Goal: Transaction & Acquisition: Purchase product/service

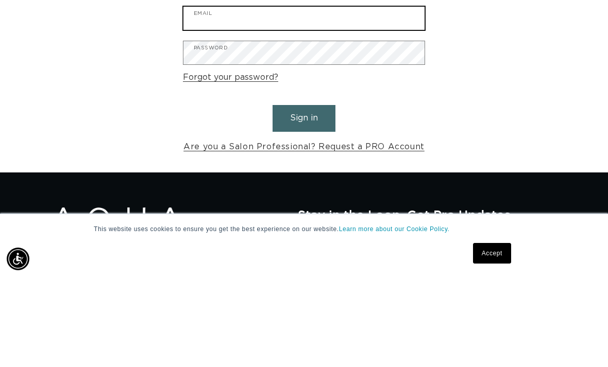
type input "wildrootsalon.paige@gmail.com"
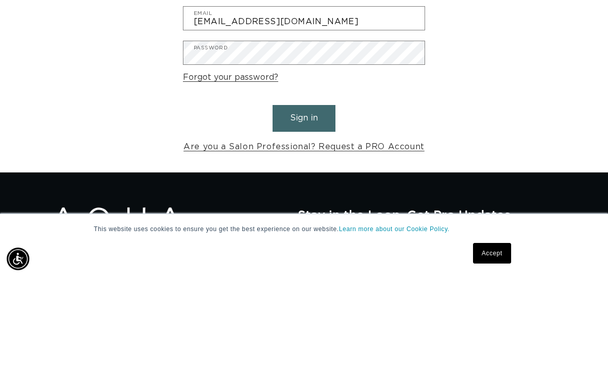
click at [304, 195] on button "Sign in" at bounding box center [303, 208] width 63 height 26
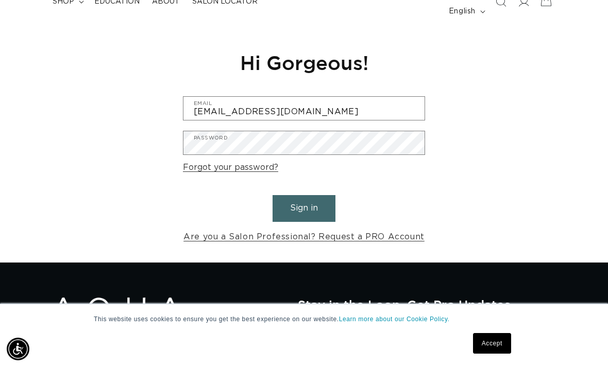
click at [313, 196] on button "Sign in" at bounding box center [303, 208] width 63 height 26
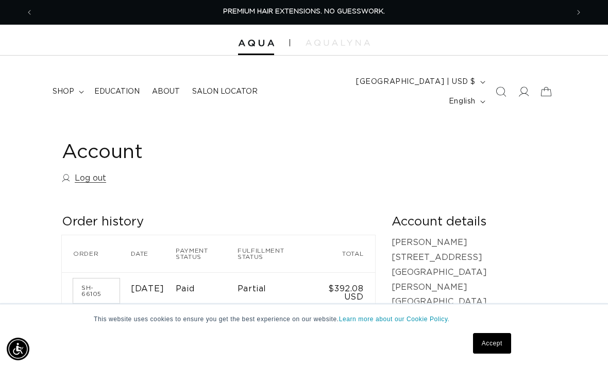
click at [40, 15] on button "Previous announcement" at bounding box center [29, 13] width 23 height 20
click at [31, 13] on span "Previous announcement" at bounding box center [29, 12] width 10 height 10
click at [68, 87] on span "shop" at bounding box center [64, 91] width 22 height 9
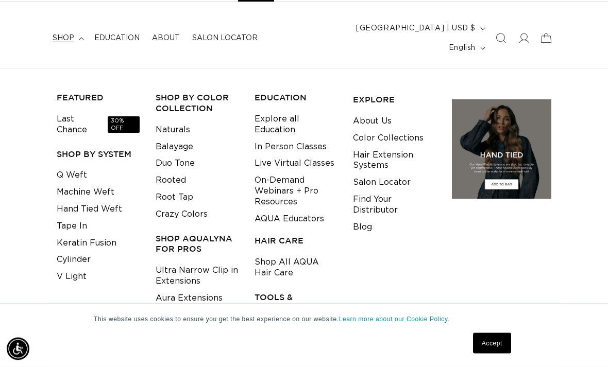
scroll to position [54, 0]
click at [270, 254] on link "Shop All AQUA Hair Care" at bounding box center [295, 268] width 83 height 28
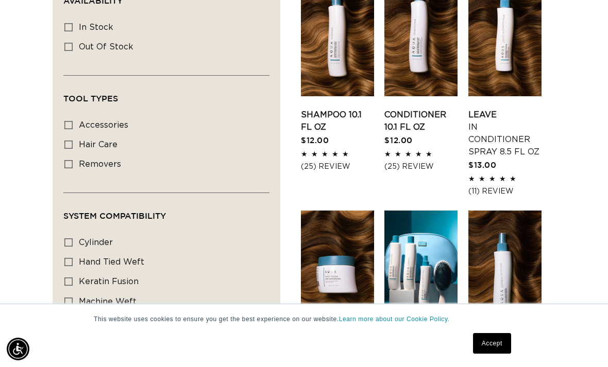
scroll to position [457, 0]
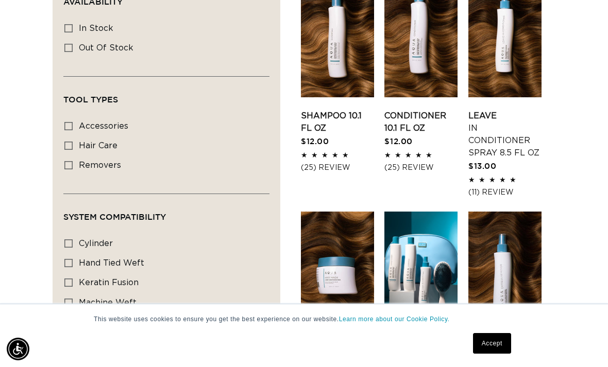
click at [338, 110] on link "Shampoo 10.1 fl oz" at bounding box center [337, 122] width 73 height 25
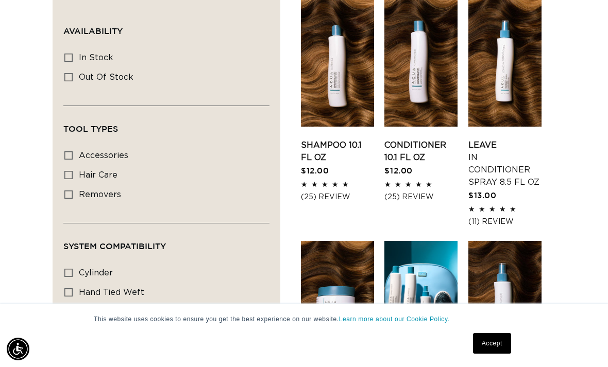
scroll to position [428, 0]
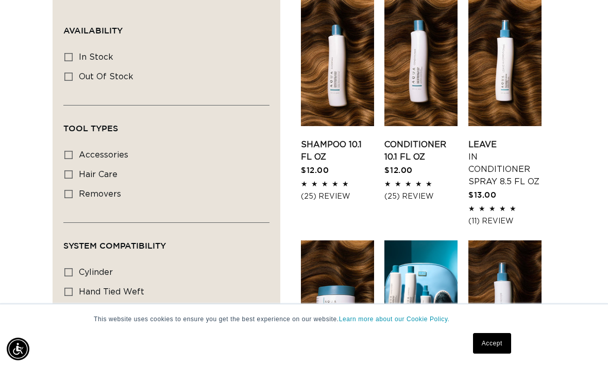
click at [419, 139] on link "Conditioner 10.1 fl oz" at bounding box center [420, 151] width 73 height 25
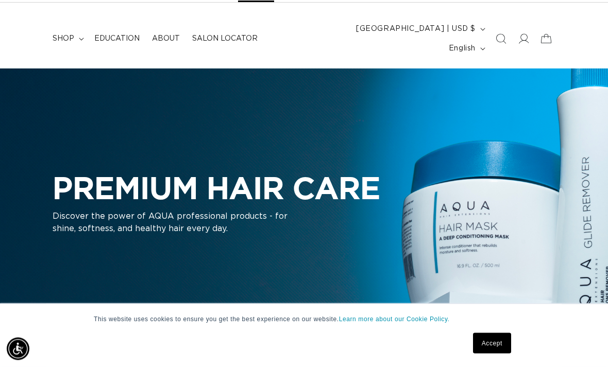
scroll to position [0, 0]
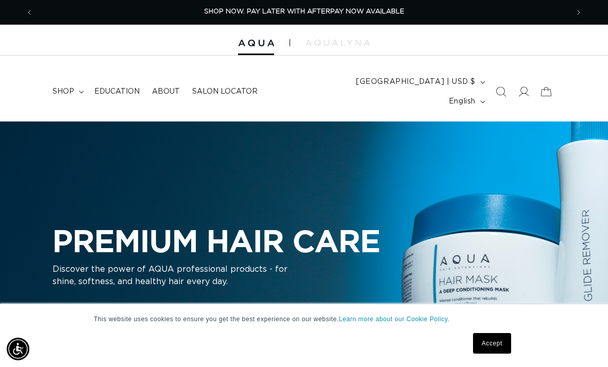
click at [545, 82] on icon at bounding box center [546, 91] width 23 height 23
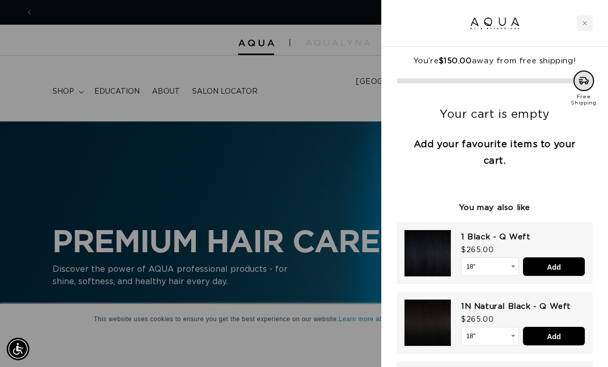
scroll to position [0, 535]
click at [63, 91] on div at bounding box center [304, 183] width 608 height 367
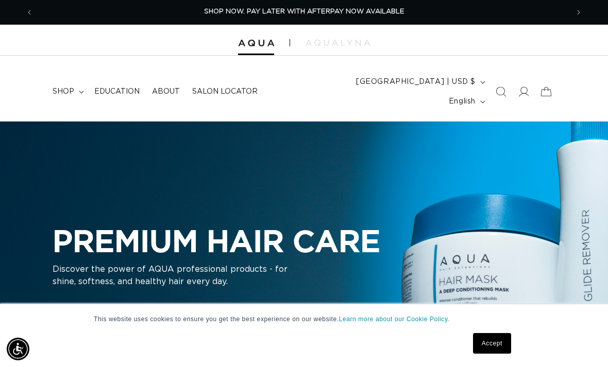
click at [53, 87] on span "shop" at bounding box center [64, 91] width 22 height 9
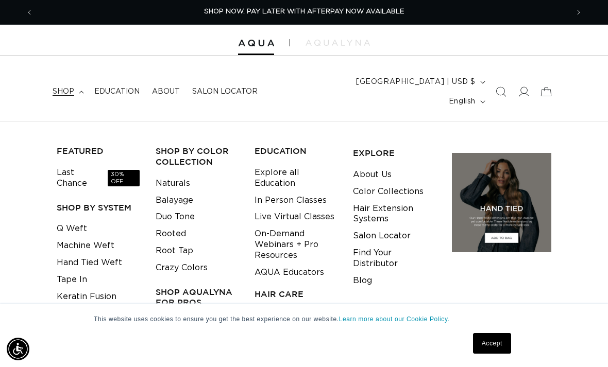
click at [493, 340] on link "Accept" at bounding box center [492, 343] width 38 height 21
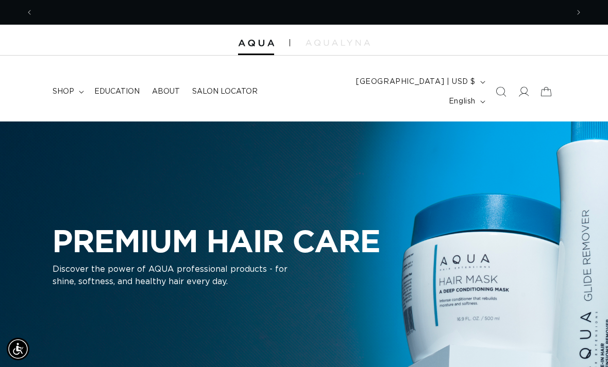
scroll to position [0, 1069]
click at [547, 81] on icon at bounding box center [546, 91] width 23 height 23
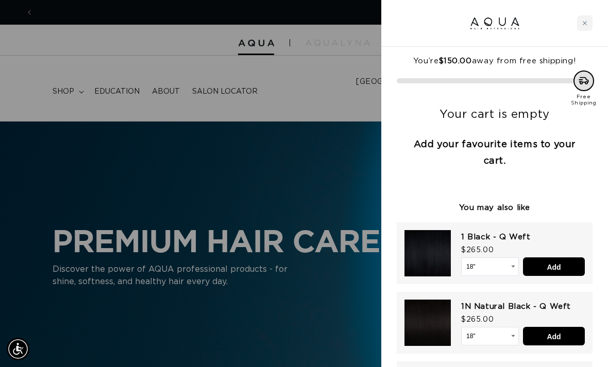
scroll to position [0, 0]
click at [587, 22] on icon "Close cart" at bounding box center [584, 23] width 5 height 5
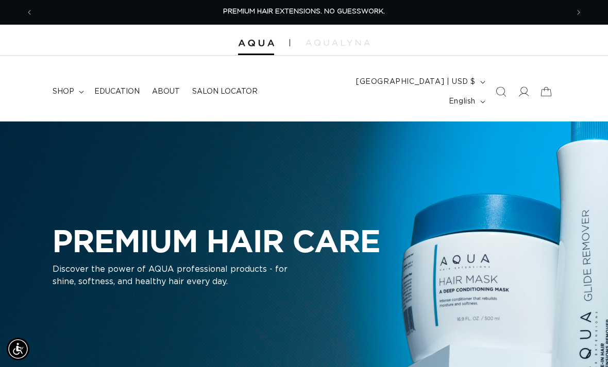
click at [66, 87] on span "shop" at bounding box center [64, 91] width 22 height 9
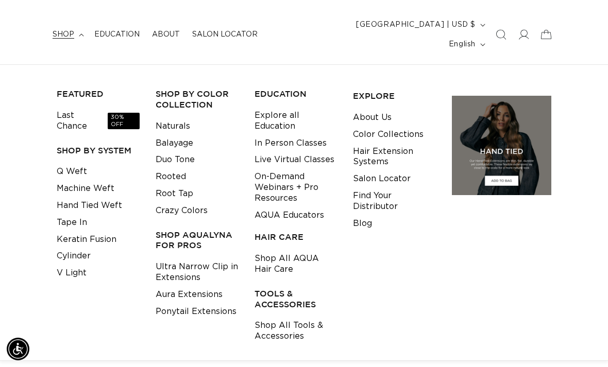
scroll to position [0, 1069]
click at [269, 250] on link "Shop All AQUA Hair Care" at bounding box center [295, 264] width 83 height 28
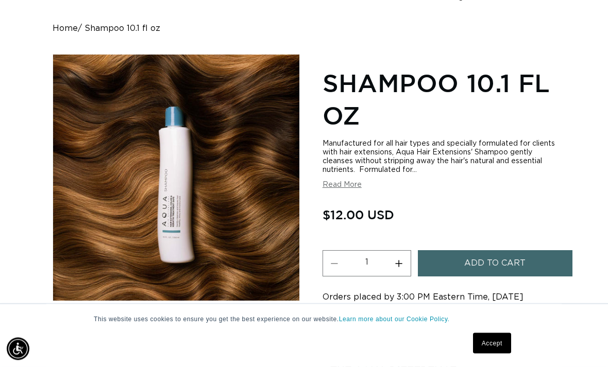
click at [496, 251] on span "Add to cart" at bounding box center [494, 264] width 61 height 26
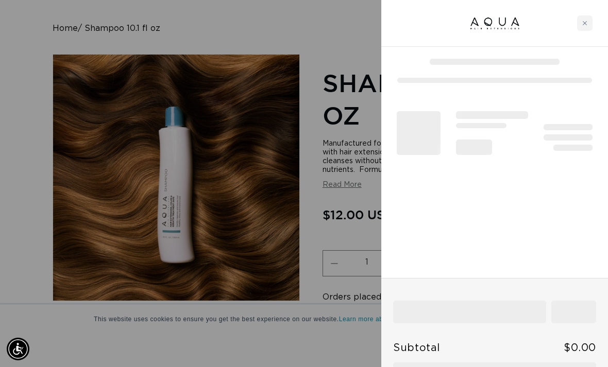
scroll to position [0, 535]
click at [587, 22] on div "Close cart" at bounding box center [584, 22] width 15 height 15
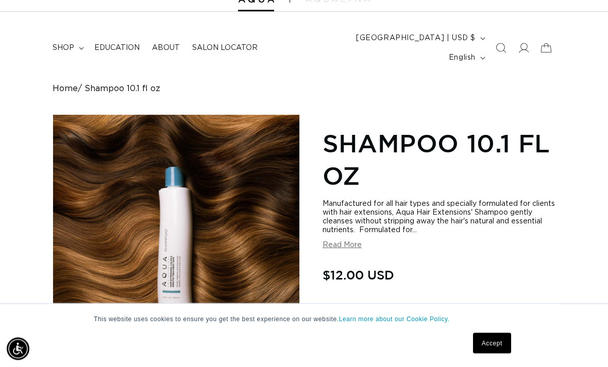
scroll to position [0, 0]
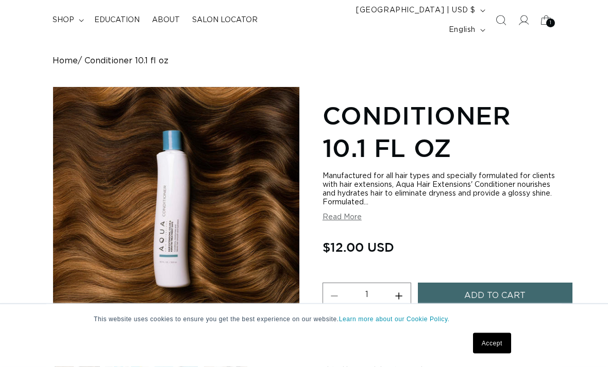
scroll to position [71, 0]
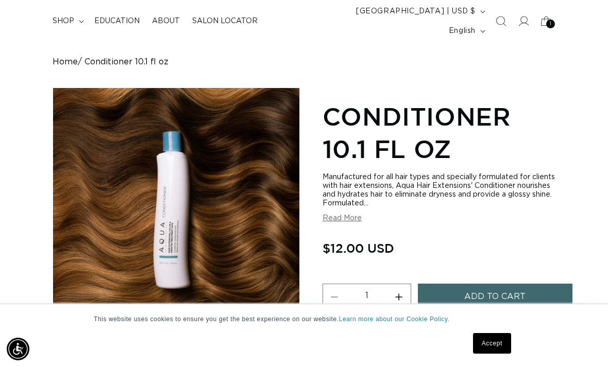
click at [543, 286] on button "Add to cart" at bounding box center [495, 297] width 154 height 26
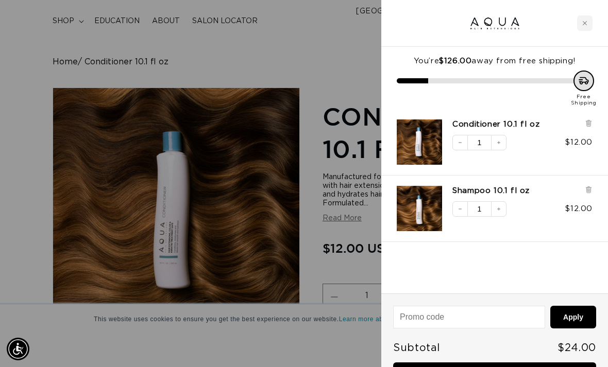
scroll to position [0, 535]
click at [595, 12] on div at bounding box center [494, 23] width 227 height 47
click at [591, 19] on div "Close cart" at bounding box center [584, 22] width 15 height 15
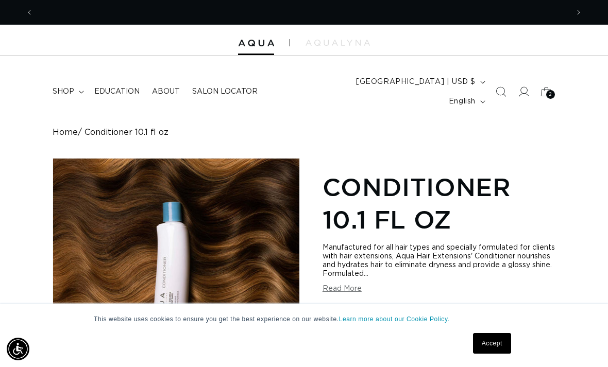
scroll to position [0, 0]
